Goal: Task Accomplishment & Management: Manage account settings

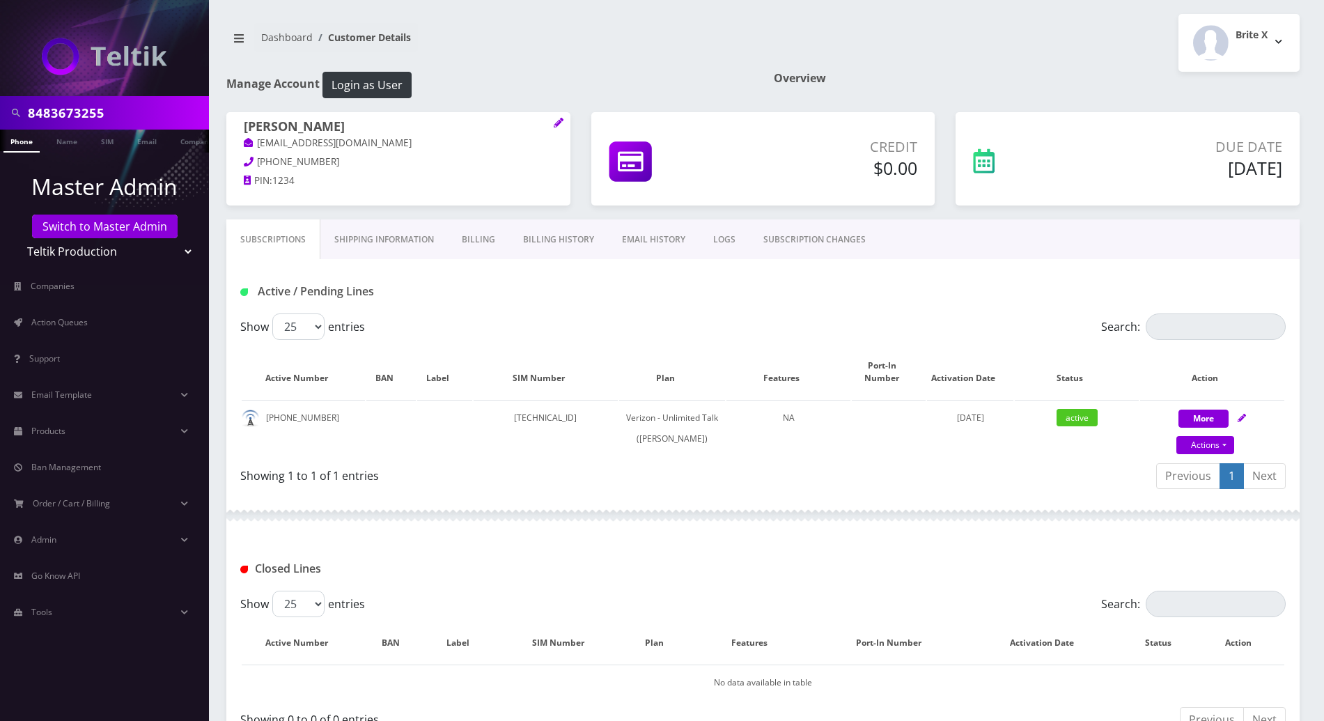
click at [547, 536] on div "Closed Lines" at bounding box center [762, 563] width 1073 height 54
click at [1283, 40] on button "Brite X" at bounding box center [1238, 43] width 121 height 58
click at [1207, 84] on link "Logout" at bounding box center [1238, 88] width 121 height 19
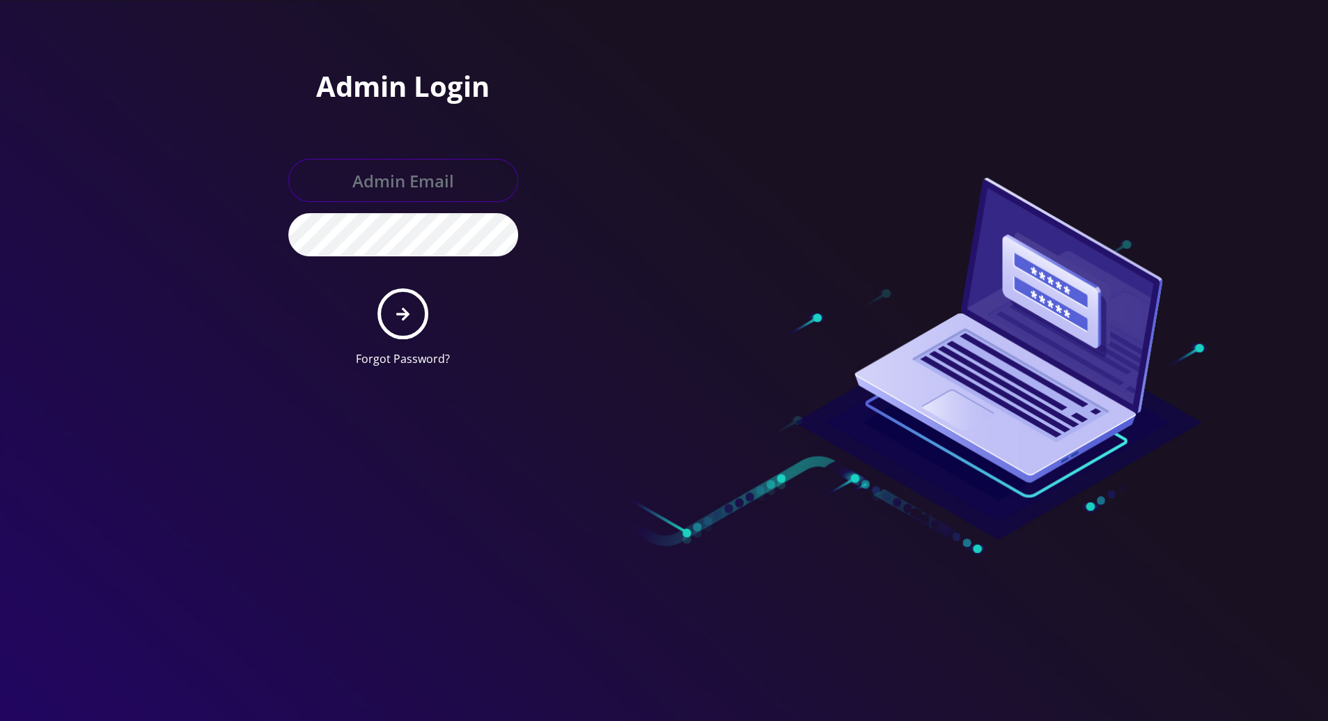
type input "[PERSON_NAME][EMAIL_ADDRESS][DOMAIN_NAME]"
click at [1263, 430] on div at bounding box center [664, 360] width 1328 height 721
